Goal: Check status: Check status

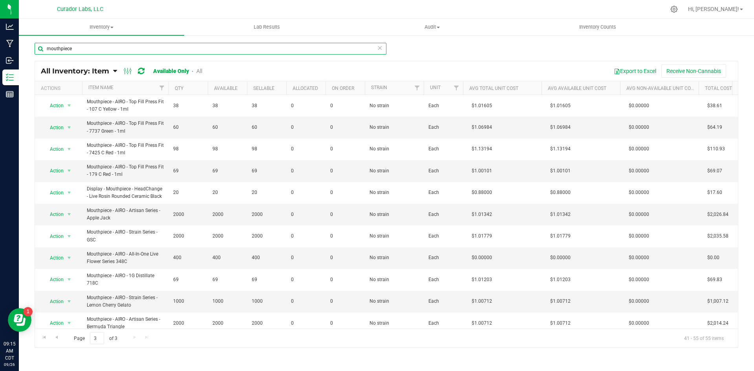
click at [145, 53] on input "mouthpiece" at bounding box center [211, 49] width 352 height 12
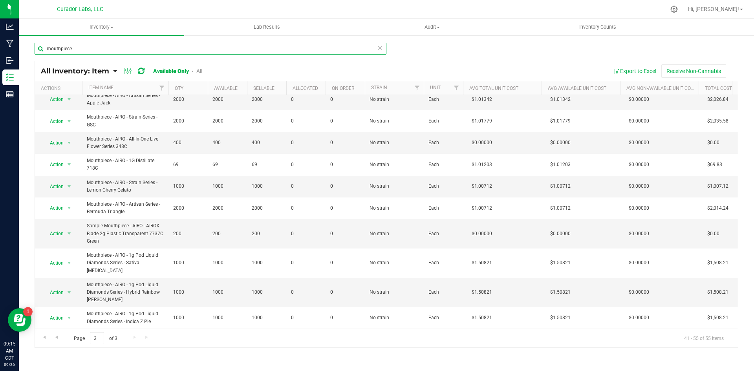
click at [145, 53] on input "mouthpiece" at bounding box center [211, 49] width 352 height 12
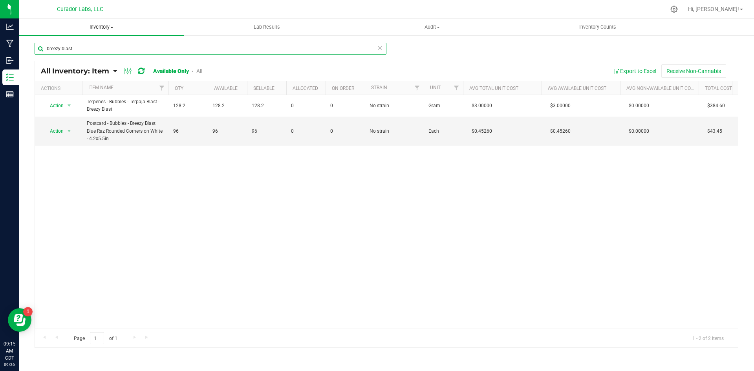
type input "breezy blast"
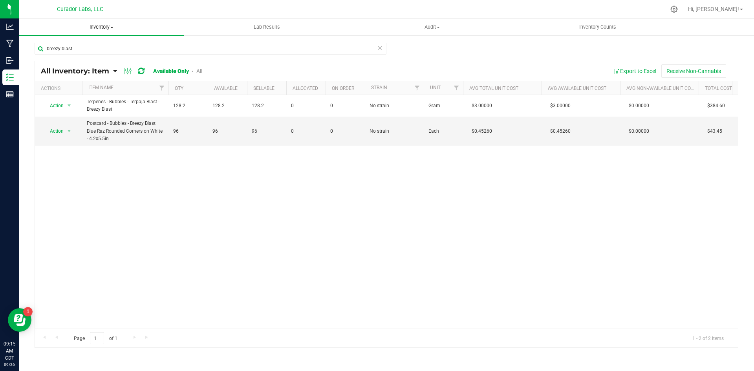
click at [114, 33] on uib-tab-heading "Inventory All packages All inventory Waste log Create inventory" at bounding box center [101, 27] width 165 height 16
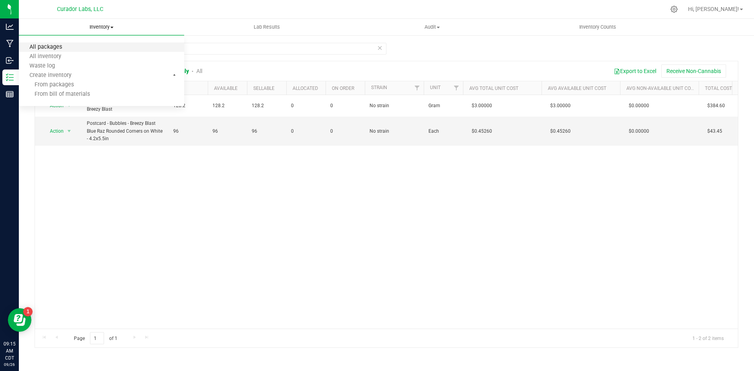
click at [65, 50] on span "All packages" at bounding box center [46, 47] width 54 height 7
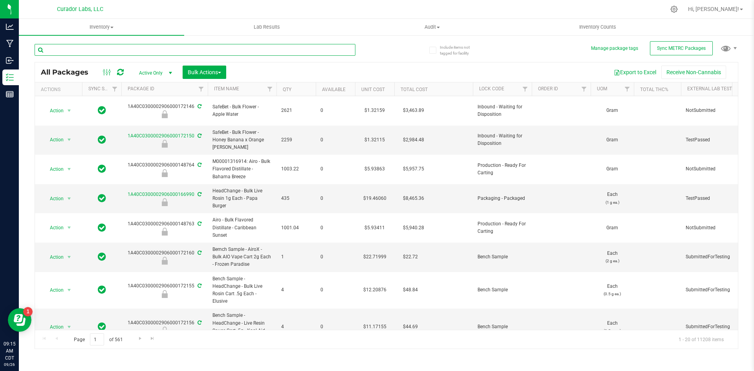
click at [166, 51] on input "text" at bounding box center [195, 50] width 321 height 12
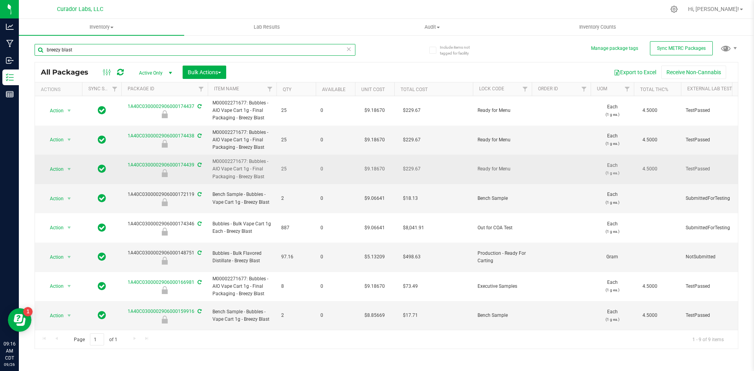
type input "breezy blast"
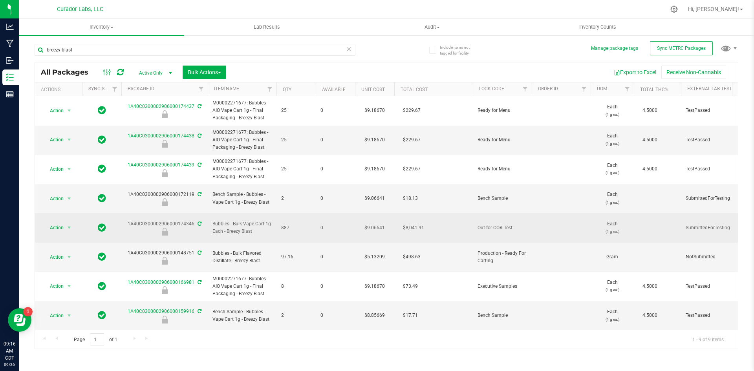
click at [288, 224] on span "887" at bounding box center [296, 227] width 30 height 7
click at [290, 223] on td "887" at bounding box center [296, 227] width 39 height 29
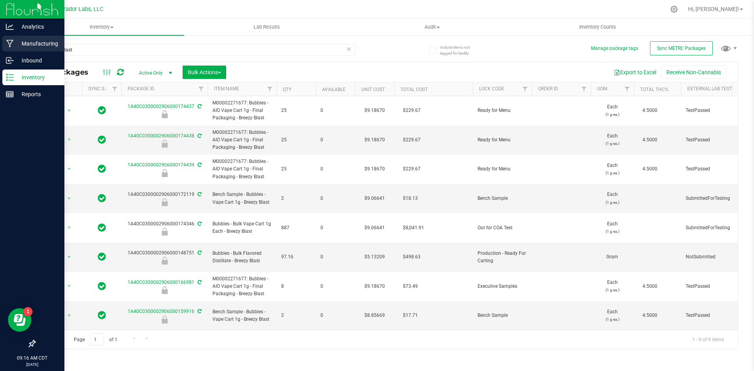
click at [15, 42] on p "Manufacturing" at bounding box center [37, 43] width 47 height 9
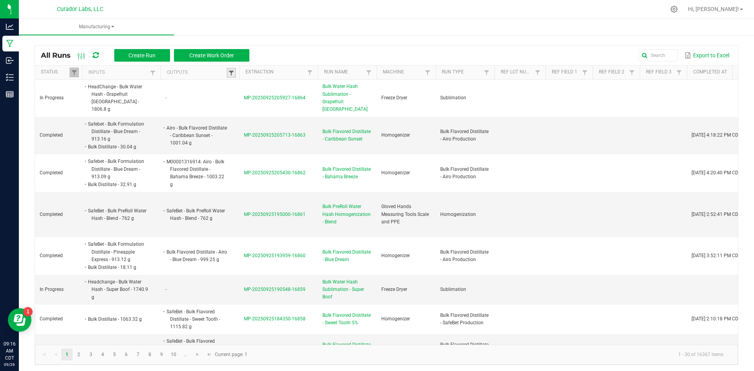
click at [229, 72] on span at bounding box center [231, 73] width 6 height 6
click at [247, 91] on input "text" at bounding box center [272, 89] width 81 height 12
type input "Breezy Blast"
click button "Filter" at bounding box center [292, 109] width 39 height 17
